Goal: Task Accomplishment & Management: Manage account settings

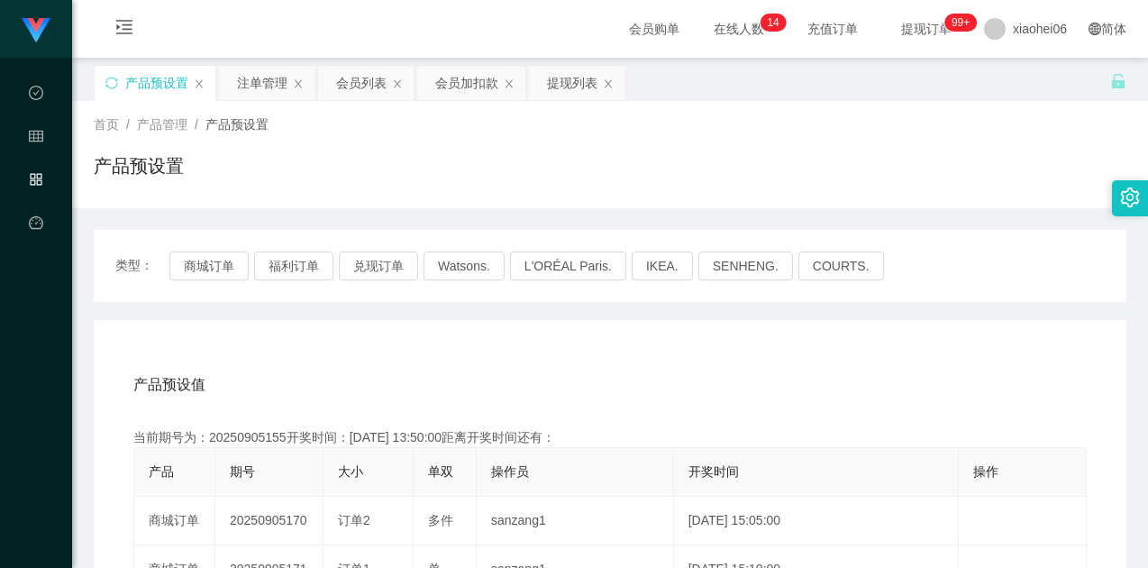
scroll to position [180, 0]
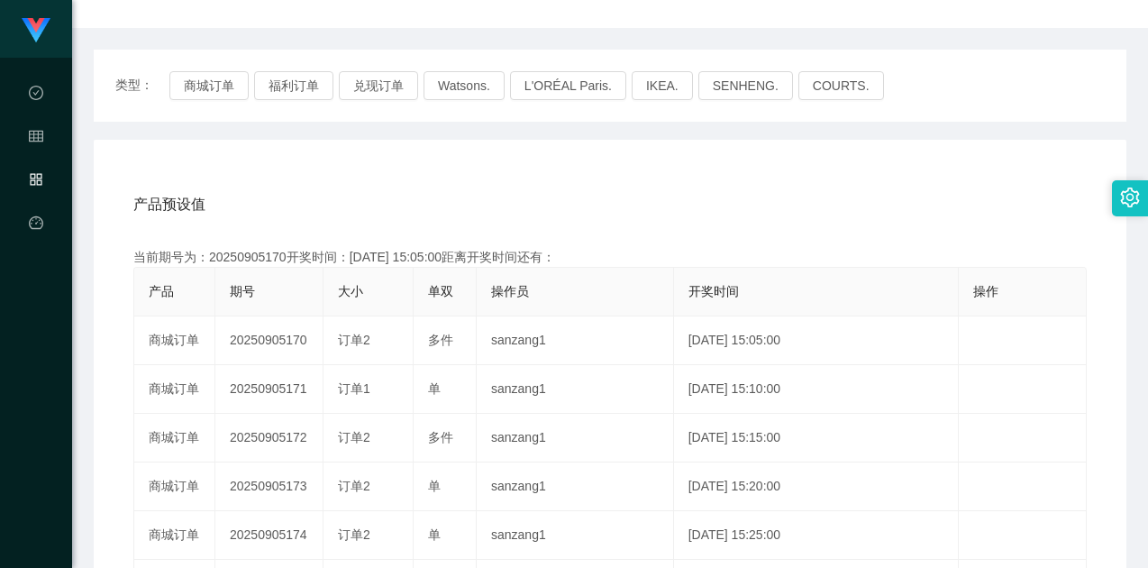
click at [303, 164] on div "产品预设值 添加期号 当前期号为：20250905170开奖时间：[DATE] 15:05:00距离开奖时间还有： 产品 期号 大小 单双 操作员 开奖时间 …" at bounding box center [610, 511] width 1033 height 743
click at [358, 185] on div "产品预设值 添加期号" at bounding box center [609, 204] width 953 height 50
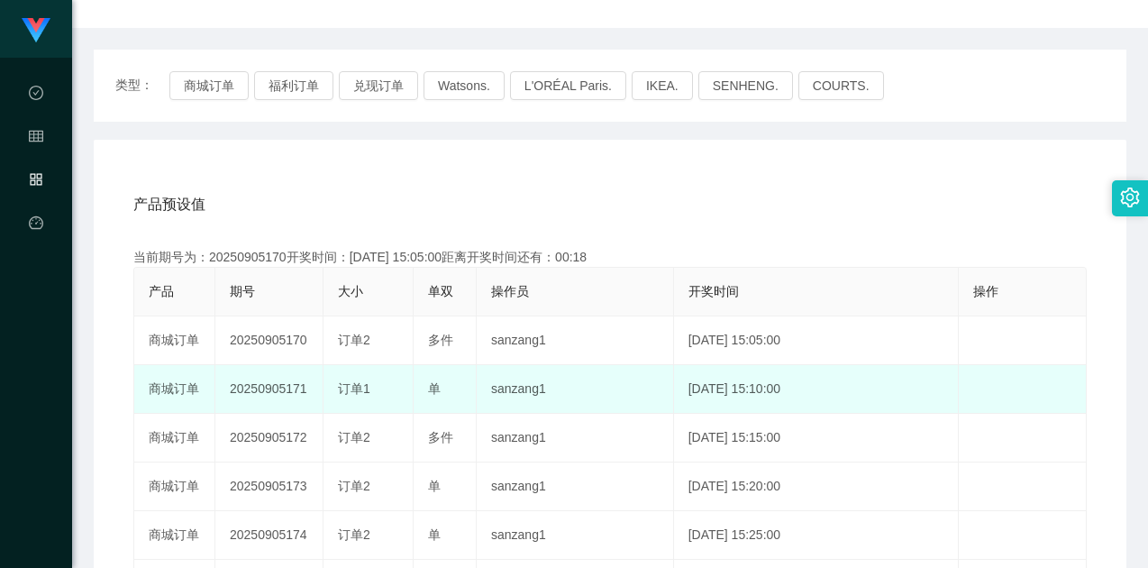
click at [289, 392] on td "20250905171" at bounding box center [269, 389] width 108 height 49
drag, startPoint x: 289, startPoint y: 392, endPoint x: 297, endPoint y: 388, distance: 9.3
click at [289, 392] on td "20250905171" at bounding box center [269, 389] width 108 height 49
copy td "20250905171"
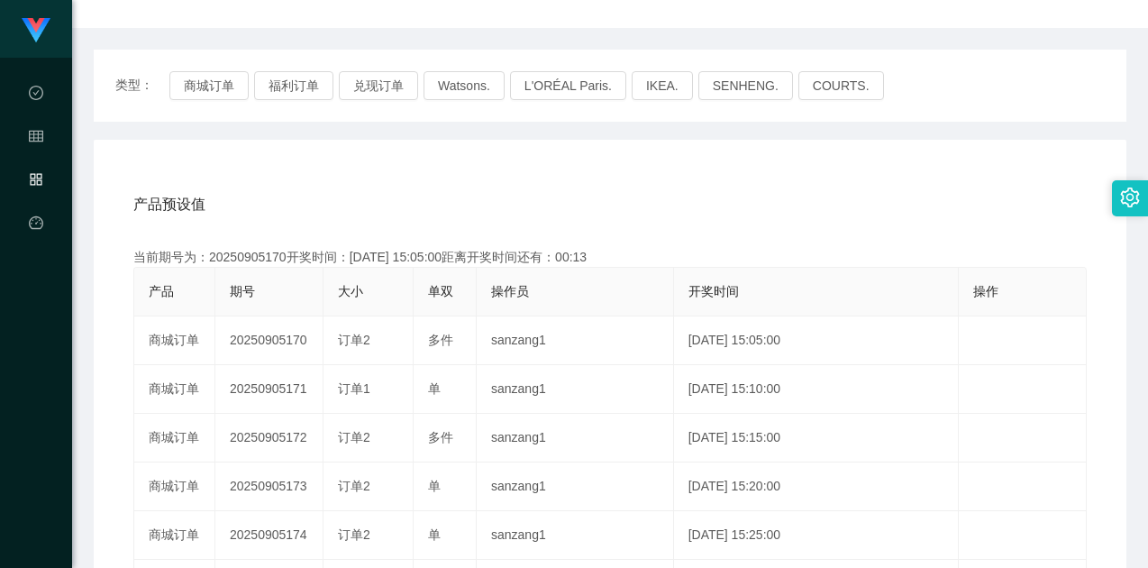
drag, startPoint x: 462, startPoint y: 383, endPoint x: 625, endPoint y: 283, distance: 191.3
click at [462, 383] on td "单" at bounding box center [445, 389] width 63 height 49
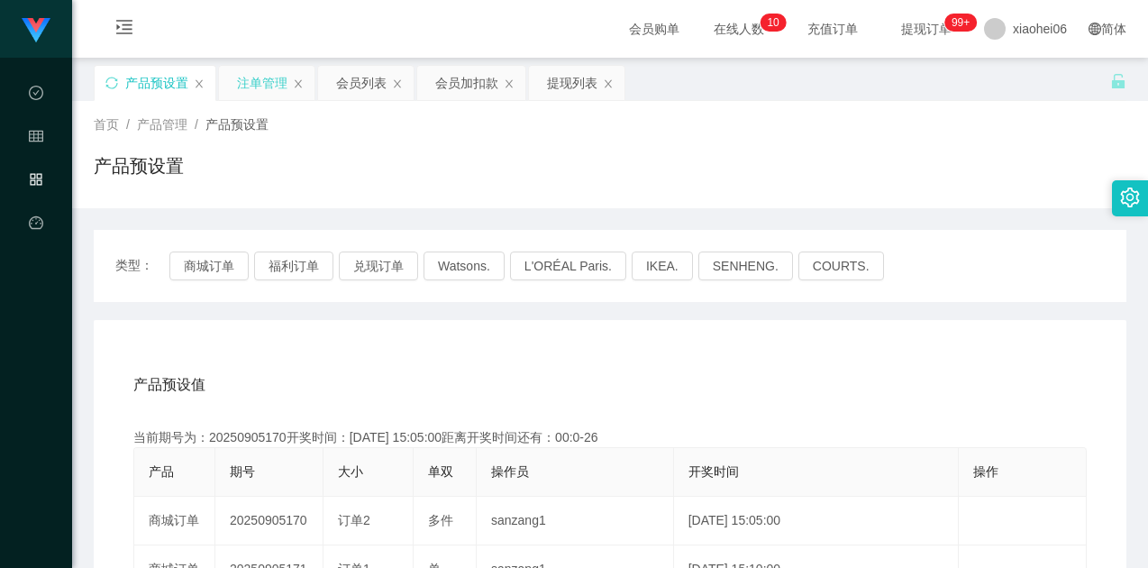
drag, startPoint x: 256, startPoint y: 83, endPoint x: 296, endPoint y: 91, distance: 40.5
click at [257, 83] on div "注单管理" at bounding box center [262, 83] width 50 height 34
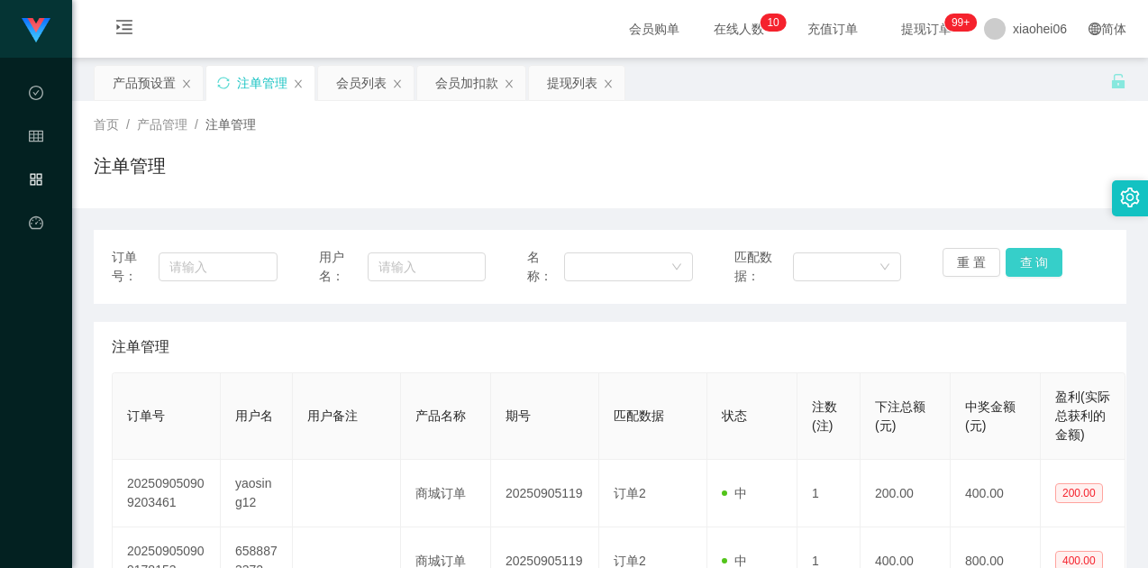
click at [1027, 264] on button "查 询" at bounding box center [1035, 262] width 58 height 29
click at [1026, 258] on button "查 询" at bounding box center [1035, 262] width 58 height 29
click at [844, 333] on div "注单管理" at bounding box center [610, 347] width 997 height 50
click at [847, 187] on div "注单管理" at bounding box center [610, 172] width 1033 height 41
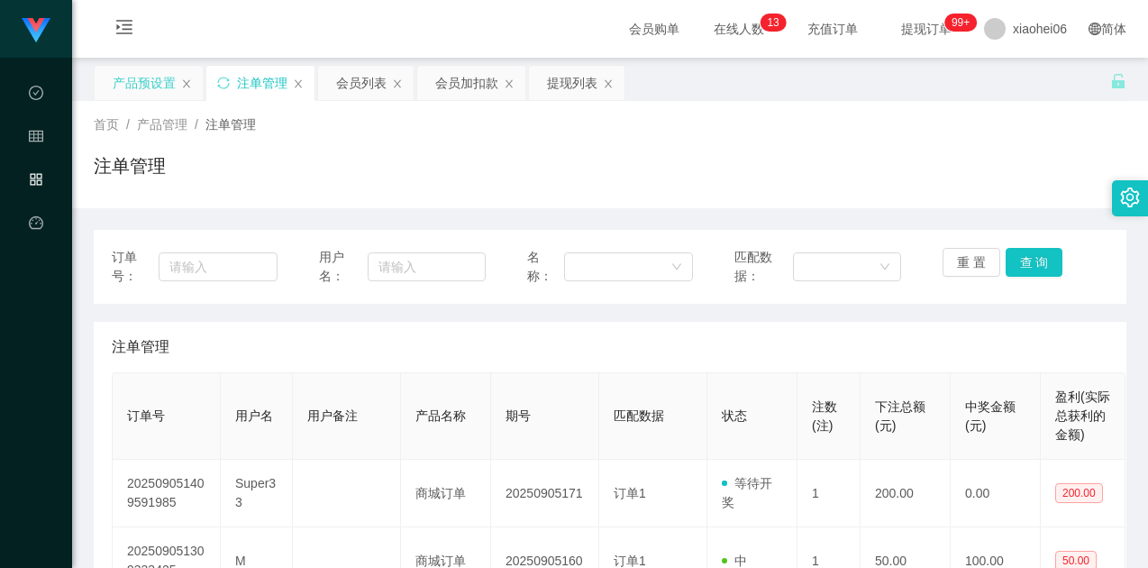
click at [135, 90] on div "产品预设置" at bounding box center [144, 83] width 63 height 34
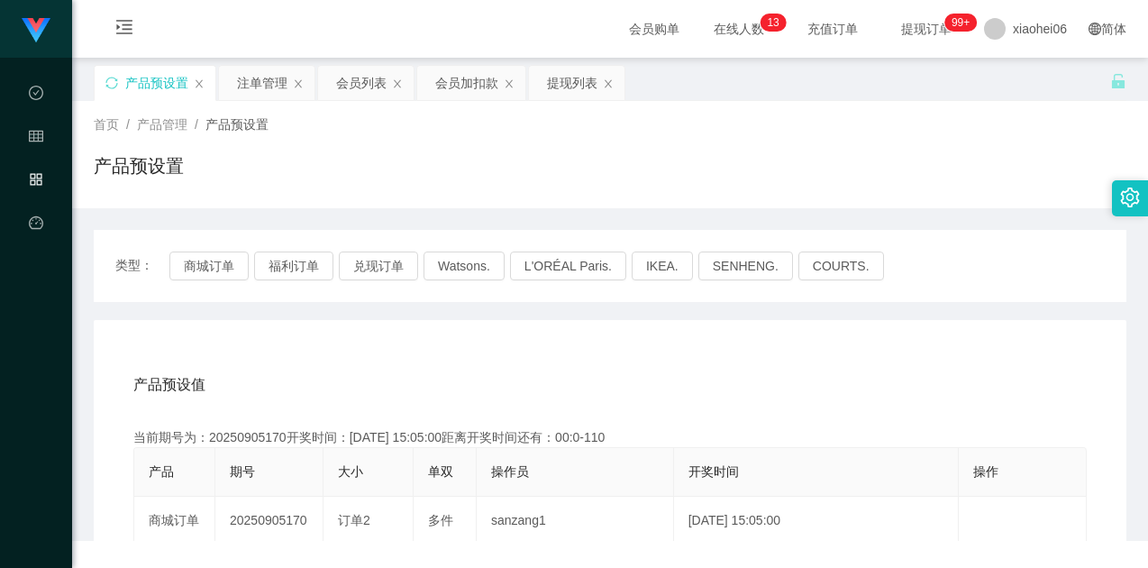
click at [766, 187] on div "产品预设置" at bounding box center [610, 172] width 1033 height 41
click at [210, 266] on button "商城订单" at bounding box center [208, 265] width 79 height 29
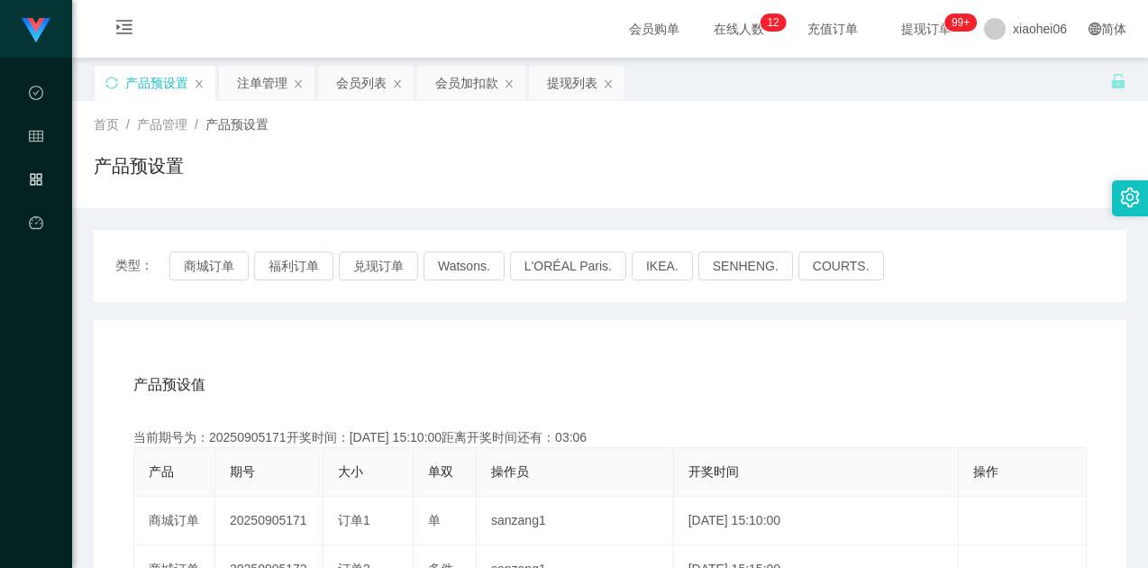
click at [500, 388] on div "产品预设值 添加期号" at bounding box center [609, 385] width 953 height 50
click at [935, 141] on div "首页 / 产品管理 / 产品预设置 / 产品预设置" at bounding box center [610, 154] width 1033 height 78
click at [224, 269] on button "商城订单" at bounding box center [208, 265] width 79 height 29
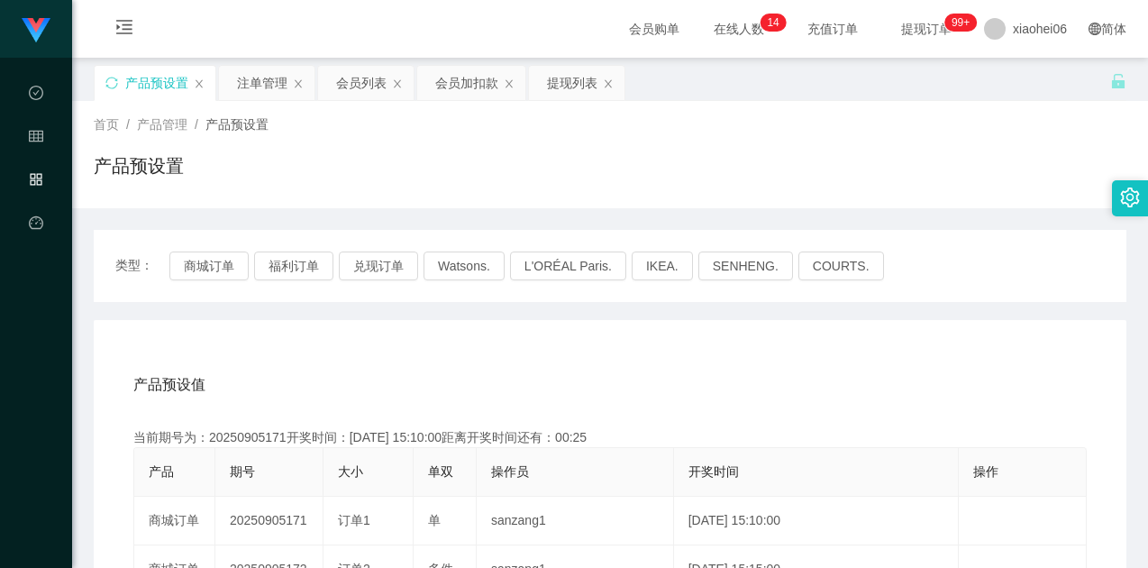
drag, startPoint x: 422, startPoint y: 333, endPoint x: 645, endPoint y: 269, distance: 232.5
click at [891, 142] on div "首页 / 产品管理 / 产品预设置 / 产品预设置" at bounding box center [610, 154] width 1033 height 78
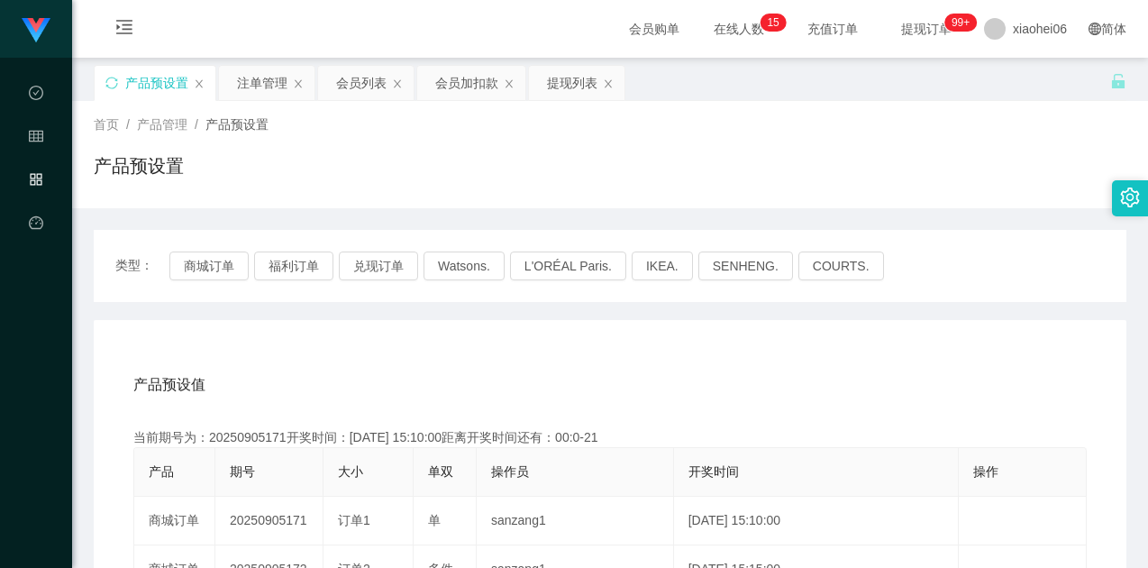
click at [245, 81] on div "注单管理" at bounding box center [262, 83] width 50 height 34
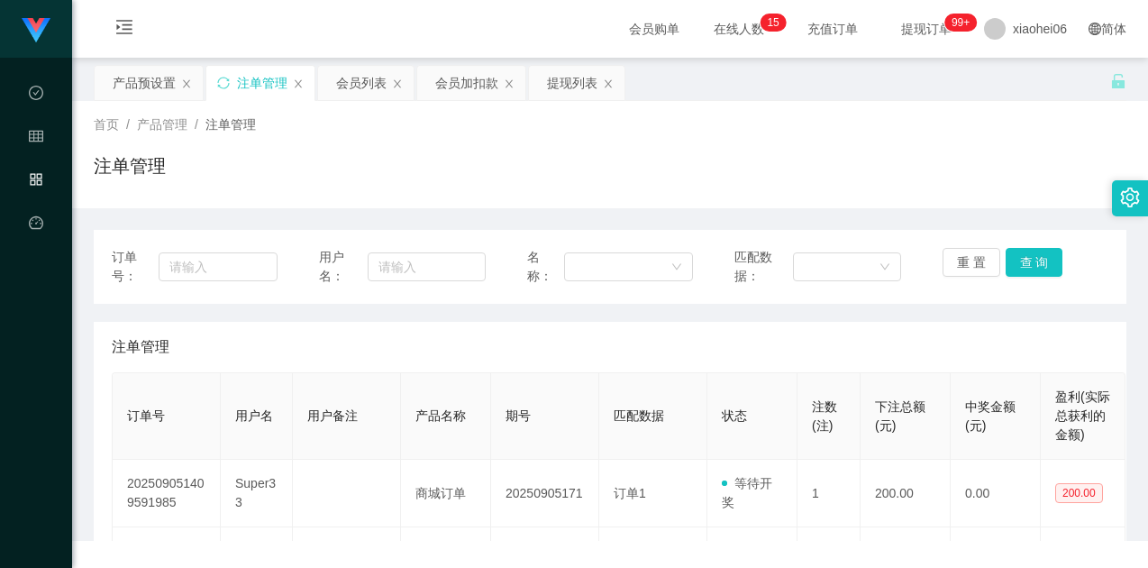
click at [863, 183] on div "注单管理" at bounding box center [610, 172] width 1033 height 41
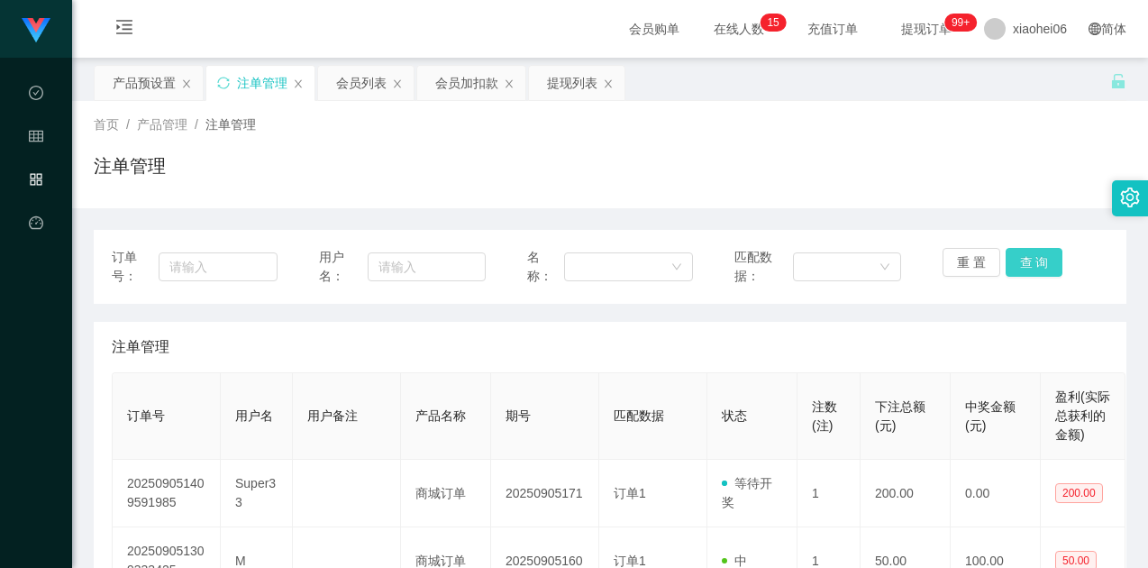
click at [1024, 256] on button "查 询" at bounding box center [1035, 262] width 58 height 29
click at [898, 330] on div "注单管理" at bounding box center [610, 347] width 997 height 50
click at [913, 155] on div "注单管理" at bounding box center [610, 172] width 1033 height 41
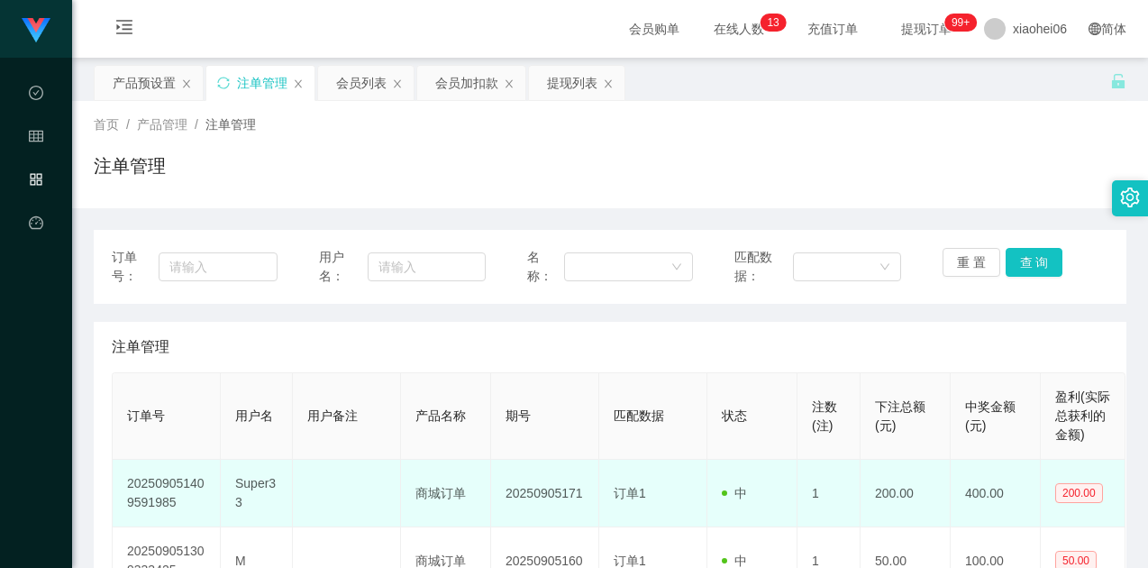
click at [256, 484] on td "Super33" at bounding box center [257, 494] width 72 height 68
copy td "Super33"
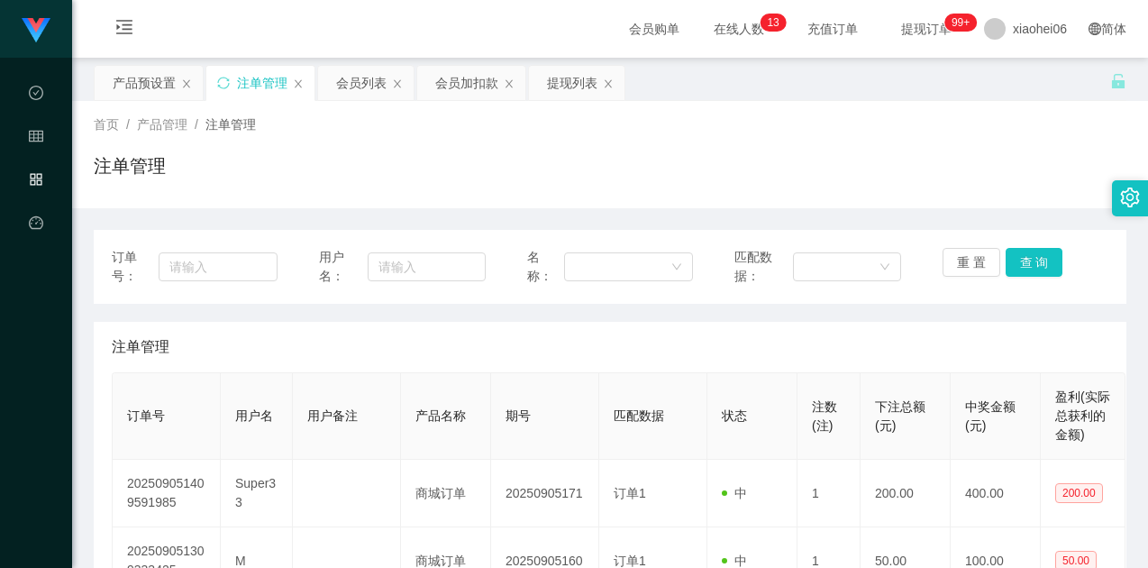
click at [805, 332] on div "注单管理" at bounding box center [610, 347] width 997 height 50
click at [1012, 256] on button "查 询" at bounding box center [1035, 262] width 58 height 29
click at [971, 160] on div "注单管理" at bounding box center [610, 172] width 1033 height 41
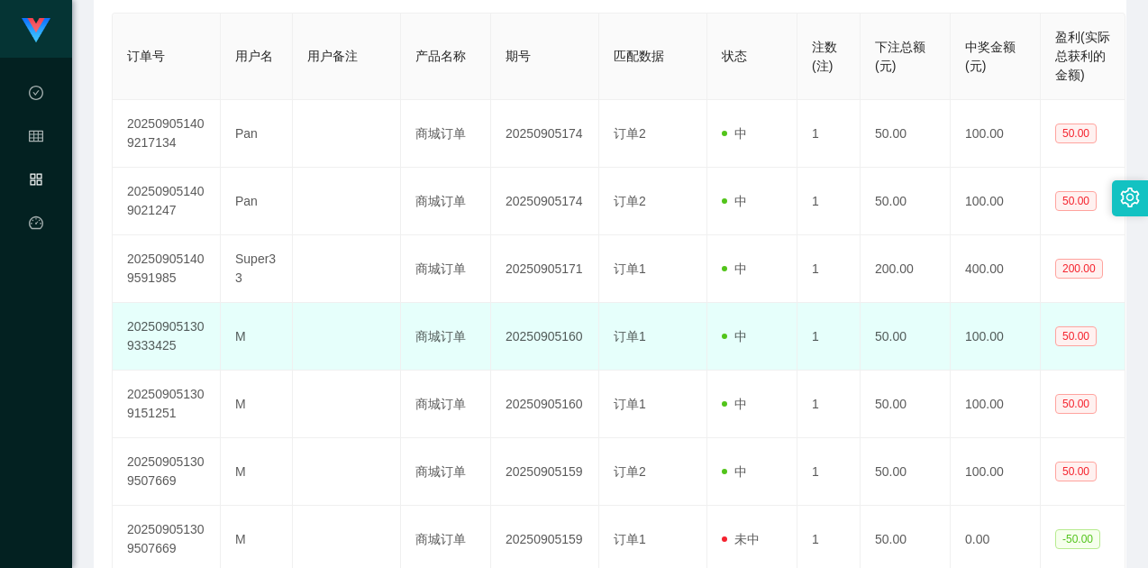
scroll to position [360, 0]
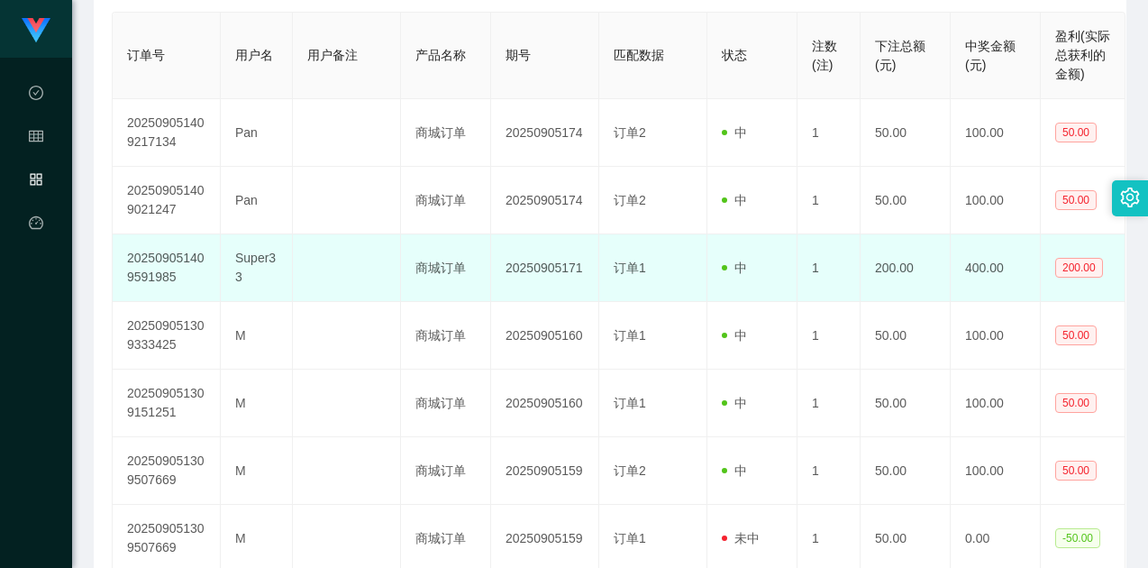
click at [266, 262] on td "Super33" at bounding box center [257, 268] width 72 height 68
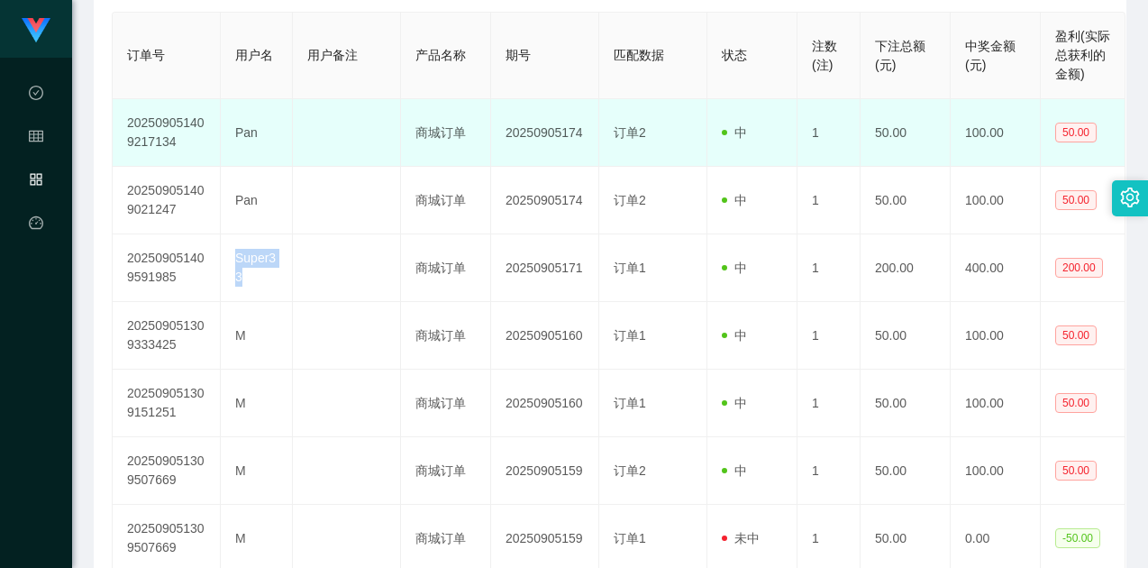
copy td "Super33"
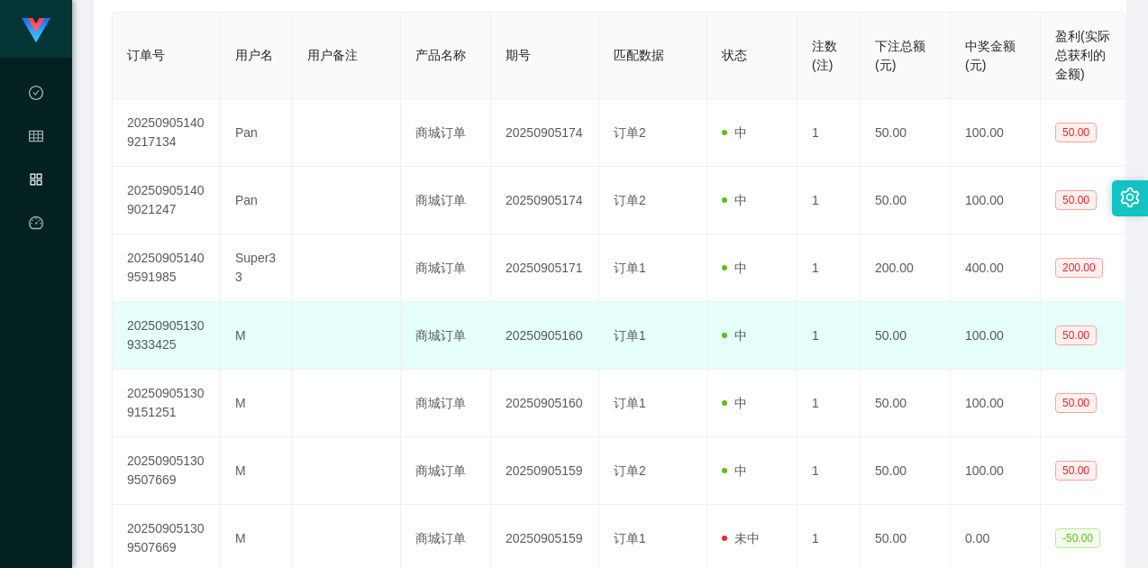
drag, startPoint x: 325, startPoint y: 335, endPoint x: 323, endPoint y: 316, distance: 19.1
click at [325, 335] on td at bounding box center [347, 336] width 108 height 68
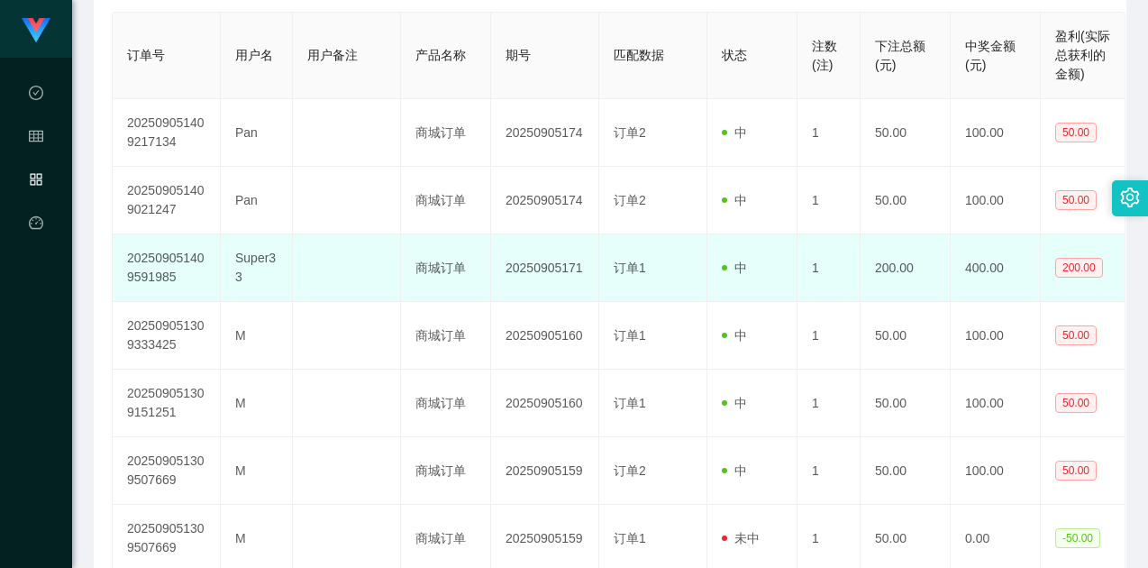
click at [326, 239] on td at bounding box center [347, 268] width 108 height 68
click at [463, 261] on td "商城订单" at bounding box center [446, 268] width 90 height 68
click at [567, 278] on td "20250905171" at bounding box center [545, 268] width 108 height 68
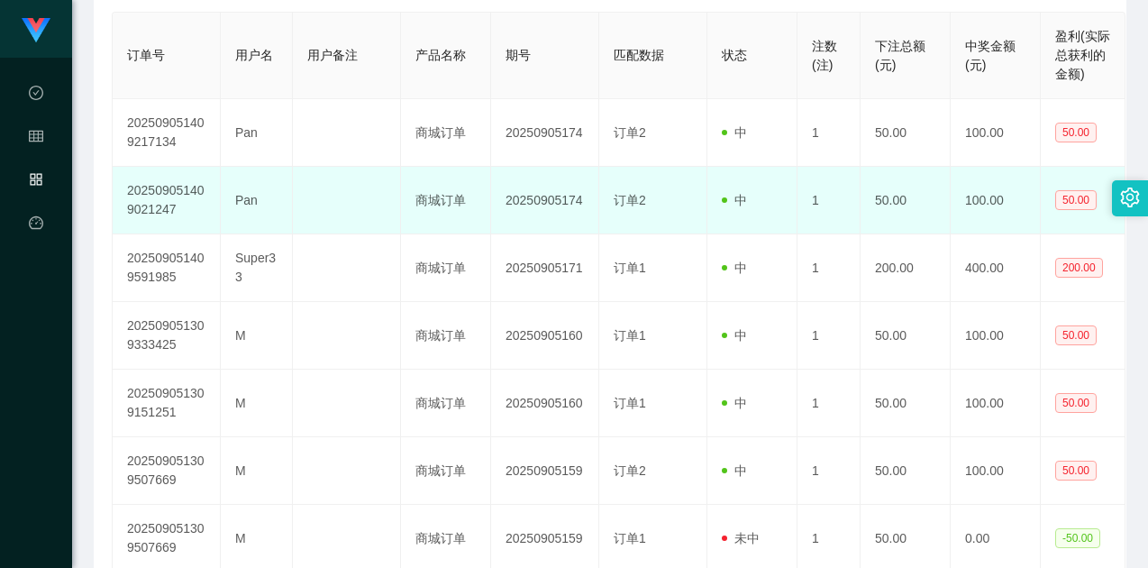
click at [556, 181] on td "20250905174" at bounding box center [545, 201] width 108 height 68
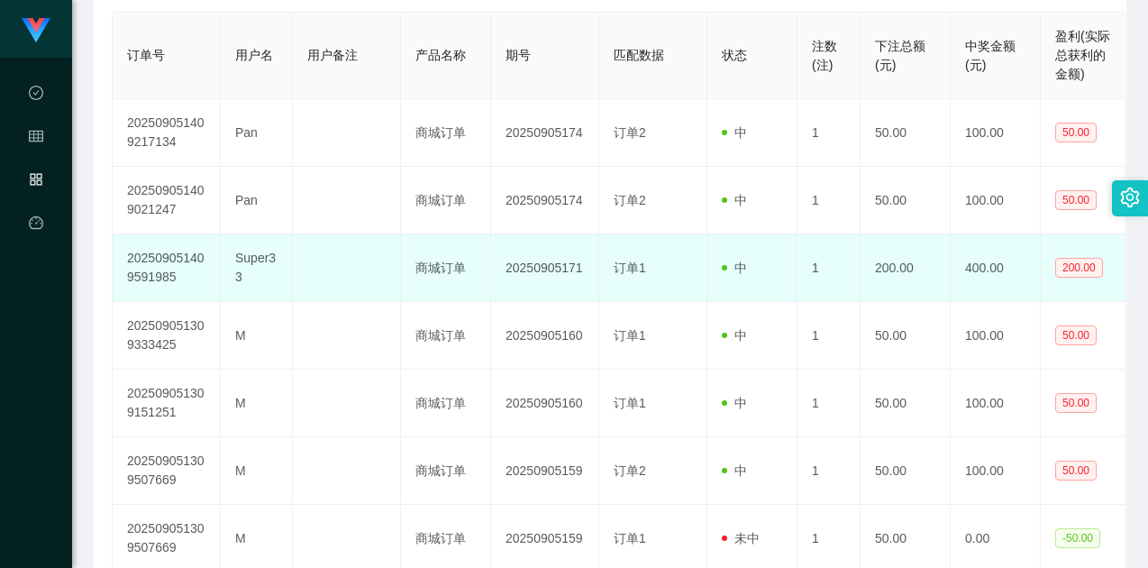
click at [614, 261] on span "订单1" at bounding box center [630, 267] width 32 height 14
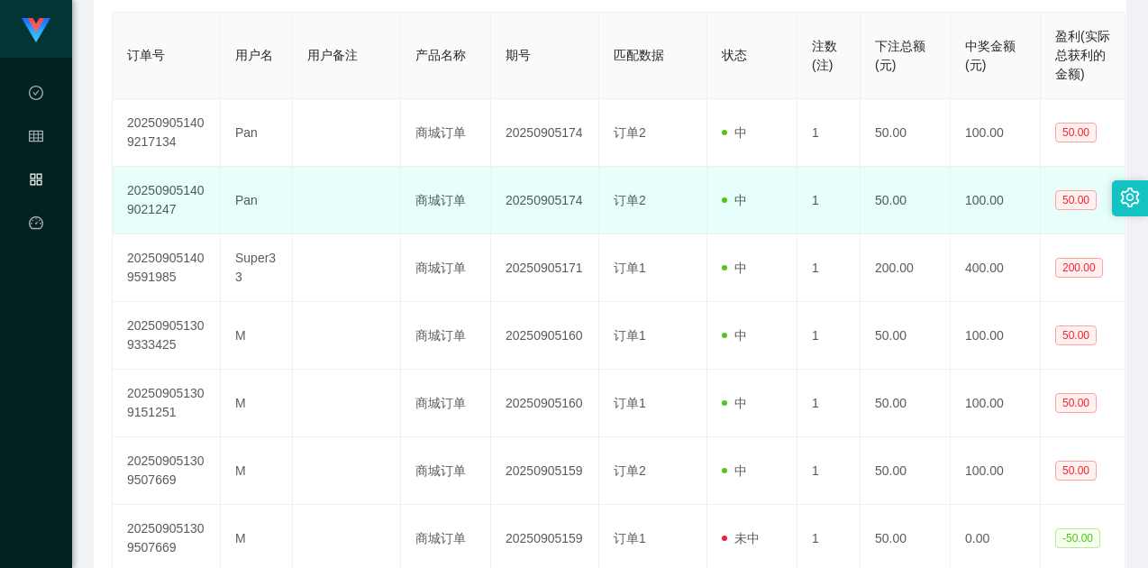
click at [487, 222] on td "商城订单" at bounding box center [446, 201] width 90 height 68
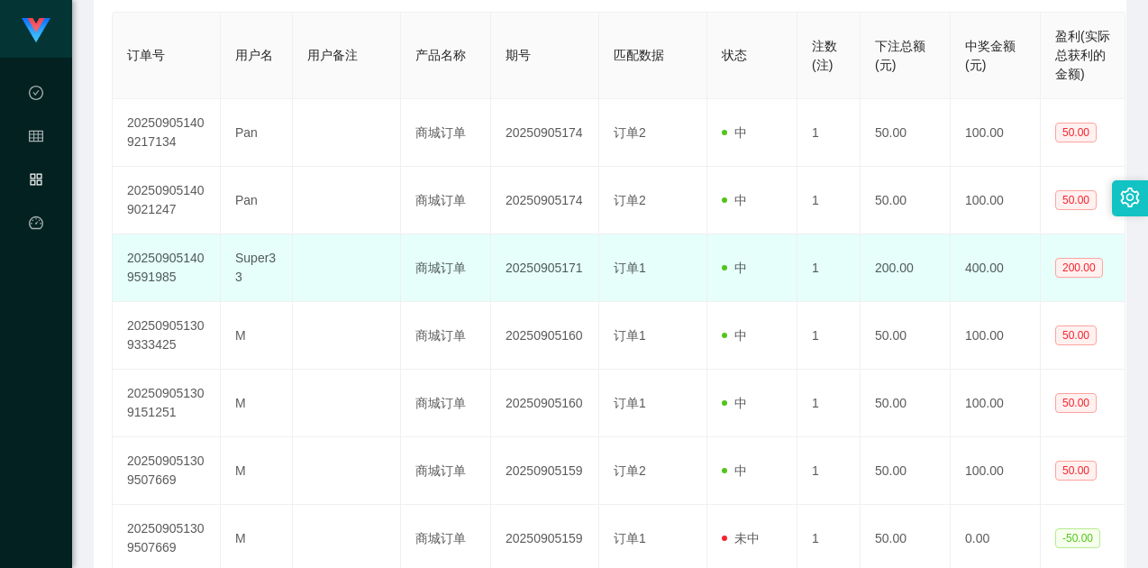
click at [259, 254] on td "Super33" at bounding box center [257, 268] width 72 height 68
copy td "Super33"
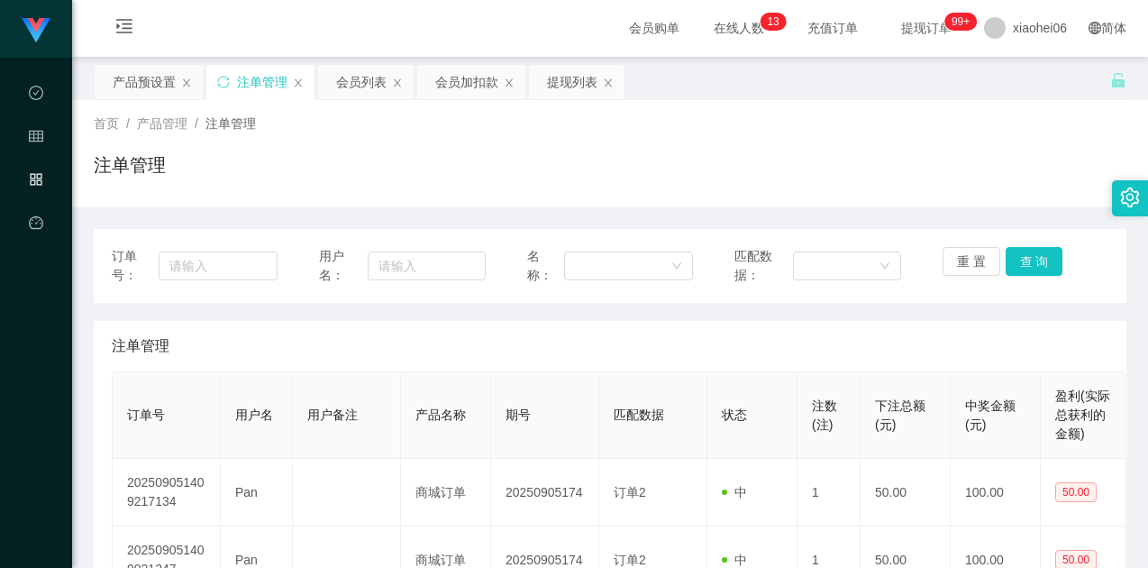
scroll to position [0, 0]
click at [152, 78] on div "产品预设置" at bounding box center [144, 83] width 63 height 34
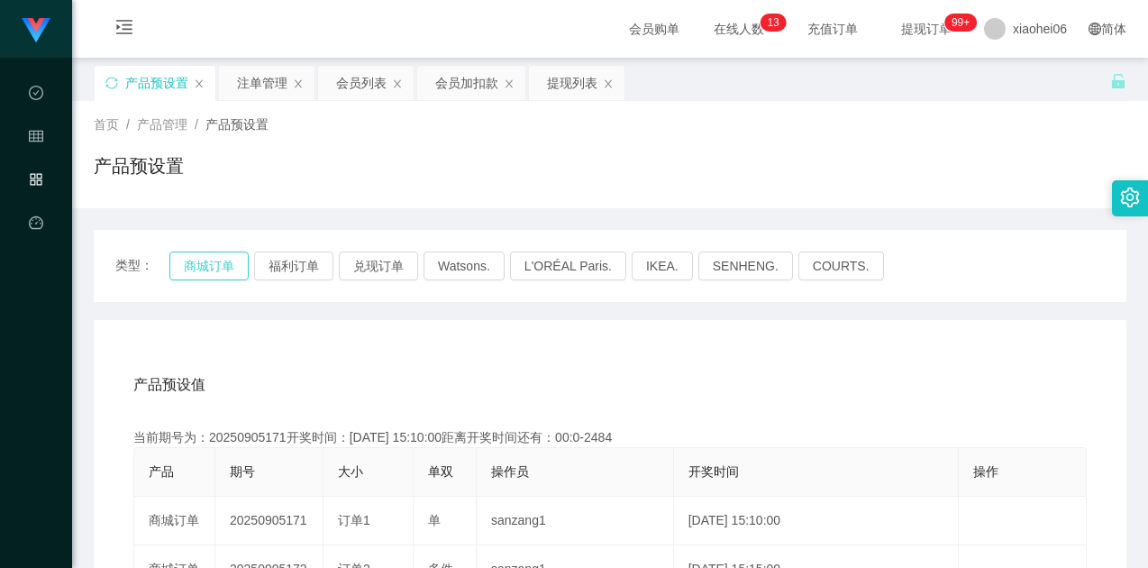
click at [214, 257] on button "商城订单" at bounding box center [208, 265] width 79 height 29
click at [380, 199] on div "首页 / 产品管理 / 产品预设置 / 产品预设置" at bounding box center [610, 154] width 1076 height 107
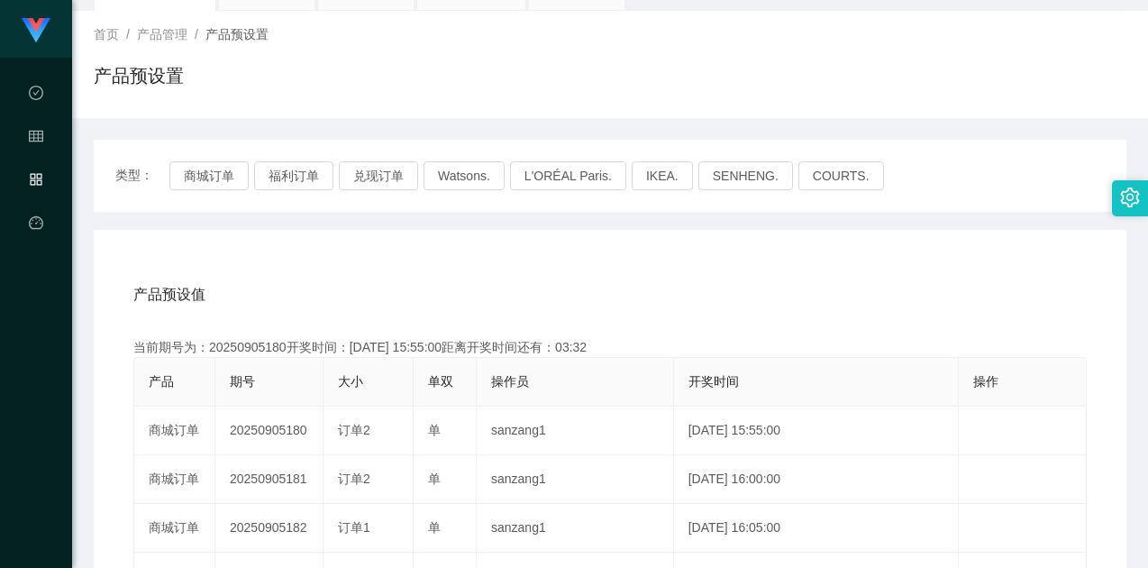
scroll to position [180, 0]
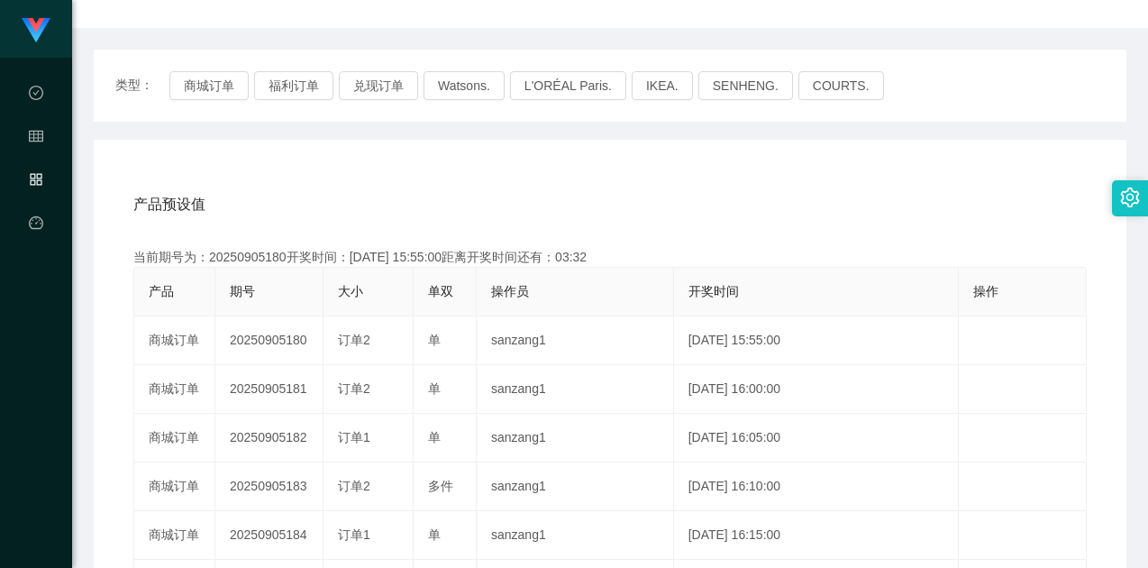
click at [367, 220] on div "产品预设值 添加期号" at bounding box center [609, 204] width 953 height 50
click at [263, 265] on div "当前期号为：20250905180开奖时间：[DATE] 15:55:00距离开奖时间还有：03:31" at bounding box center [609, 257] width 953 height 19
copy div "20250905180"
click at [693, 174] on div "产品预设值 添加期号 当前期号为：20250905180开奖时间：[DATE] 15:55:00距离开奖时间还有：00:30 产品 期号 大小 单双 操作员 …" at bounding box center [610, 511] width 1033 height 743
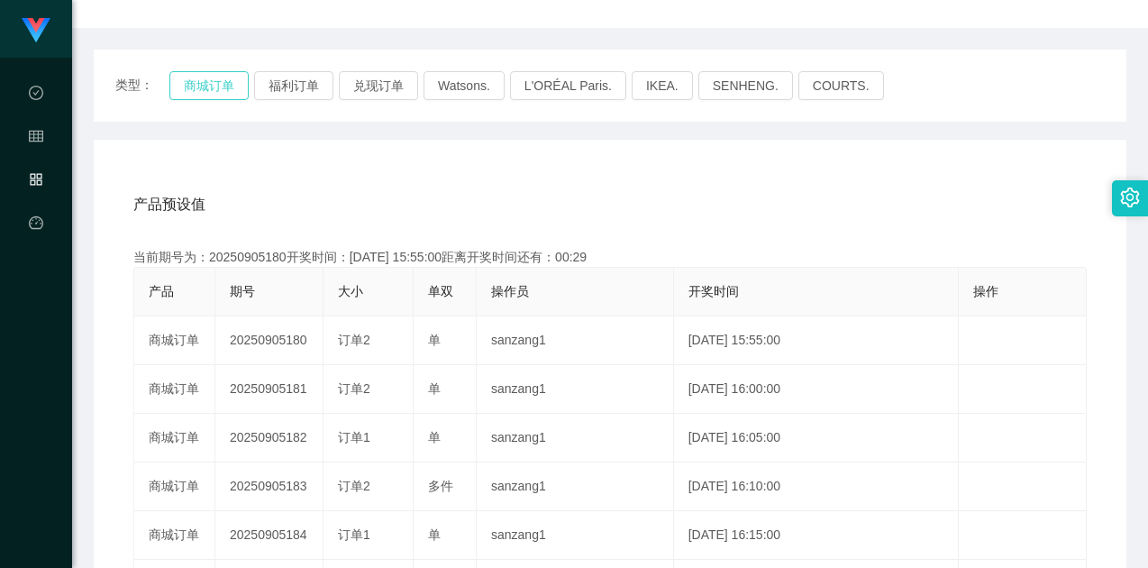
click at [226, 81] on button "商城订单" at bounding box center [208, 85] width 79 height 29
click at [427, 146] on div "产品预设值 添加期号 当前期号为：20250905180开奖时间：[DATE] 15:55:00距离开奖时间还有： 产品 期号 大小 单双 操作员 开奖时间 …" at bounding box center [610, 511] width 1033 height 743
drag, startPoint x: 989, startPoint y: 19, endPoint x: 1008, endPoint y: 9, distance: 22.2
click at [656, 213] on div "产品预设值 添加期号" at bounding box center [609, 204] width 953 height 50
